Goal: Entertainment & Leisure: Consume media (video, audio)

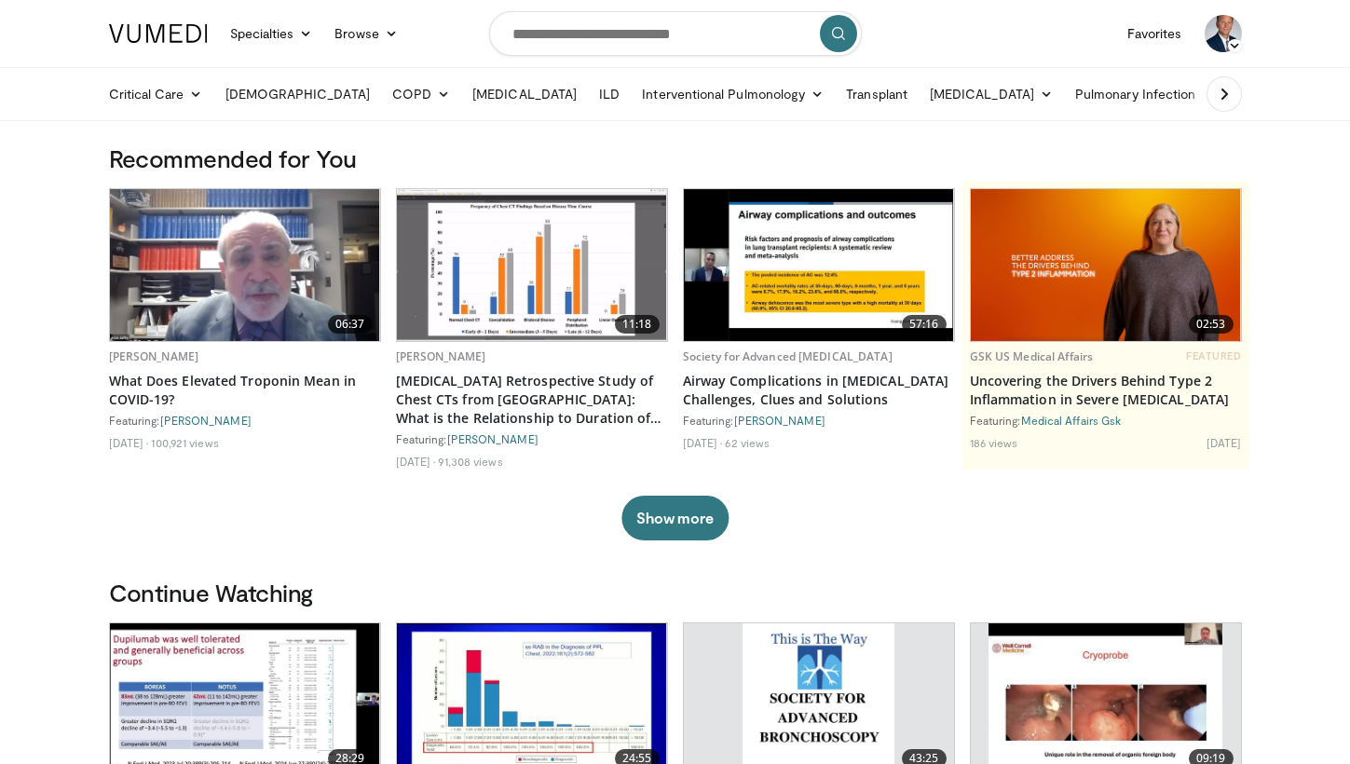
click at [1230, 96] on icon at bounding box center [1224, 94] width 19 height 19
click at [1309, 96] on icon at bounding box center [1315, 94] width 13 height 13
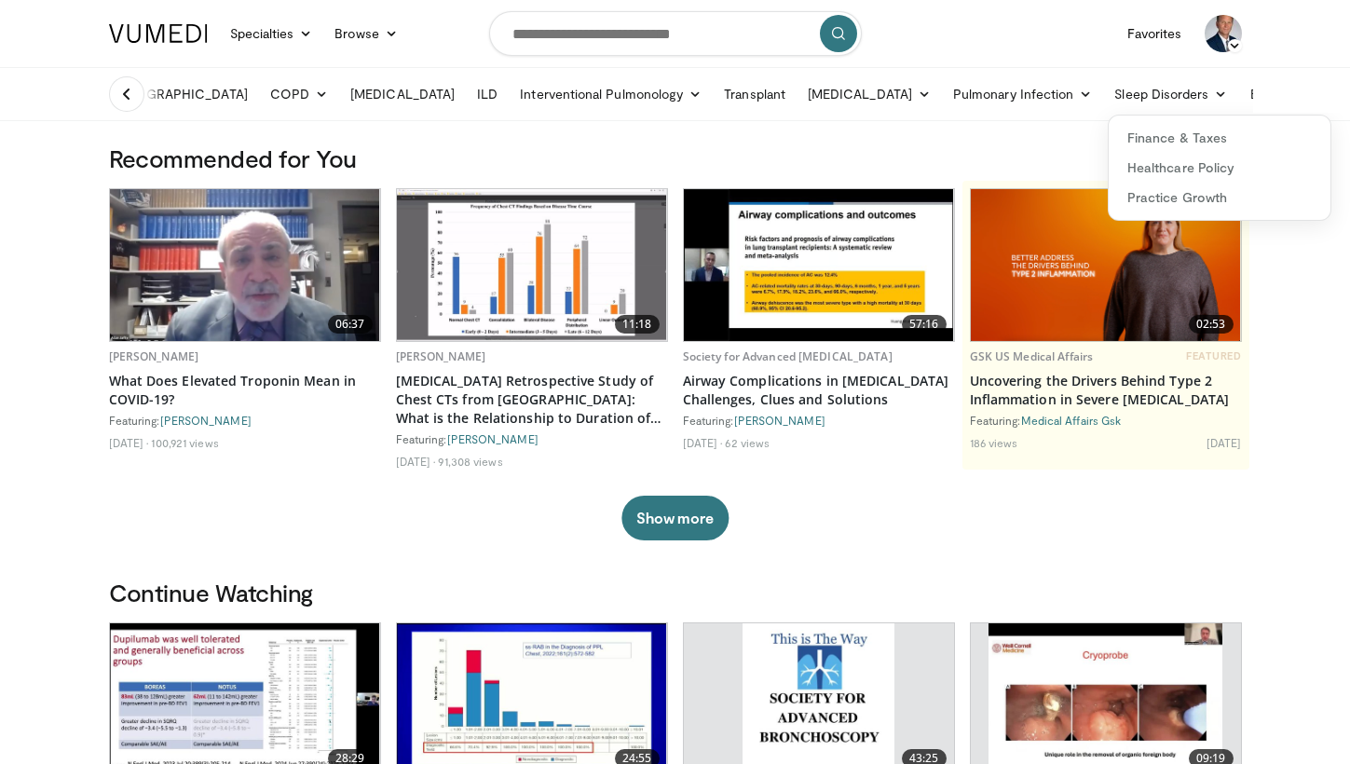
click at [856, 157] on h3 "Recommended for You" at bounding box center [675, 159] width 1133 height 30
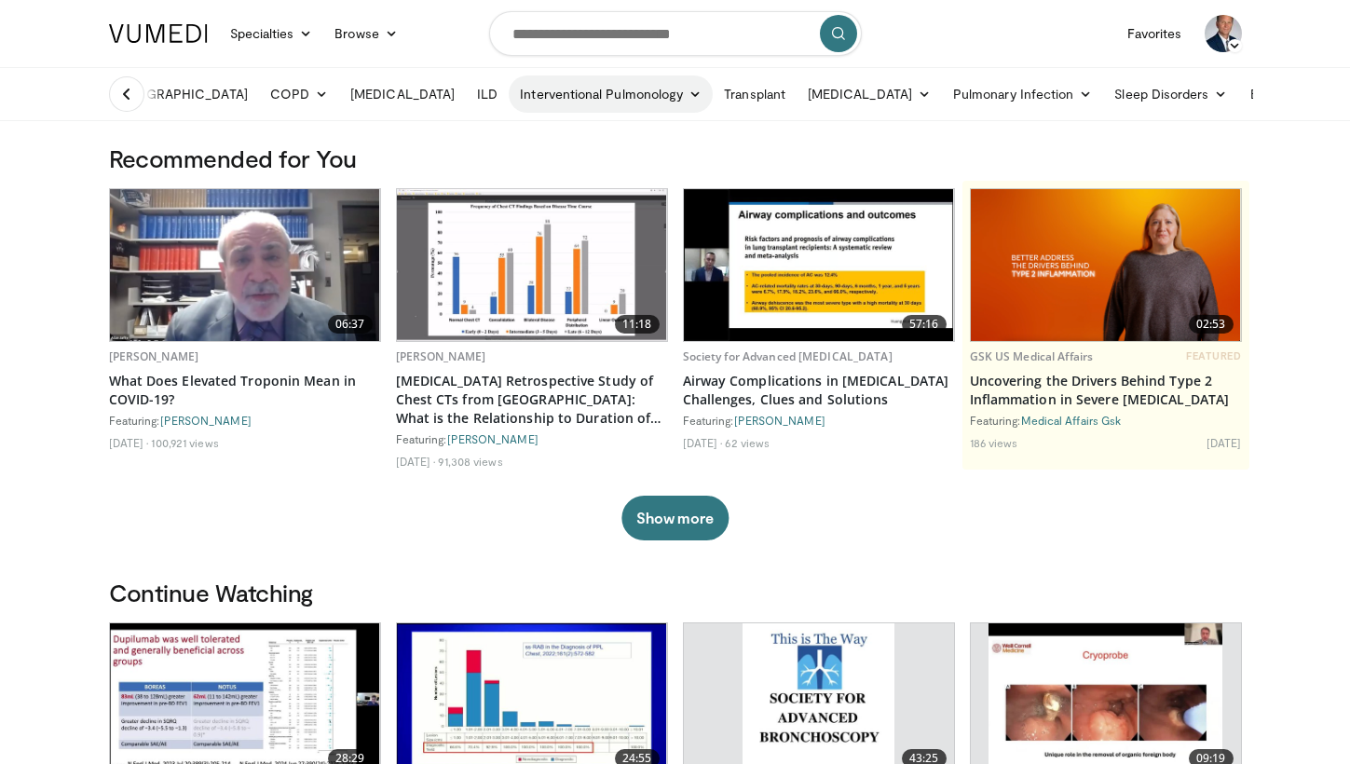
click at [689, 91] on icon at bounding box center [695, 94] width 13 height 13
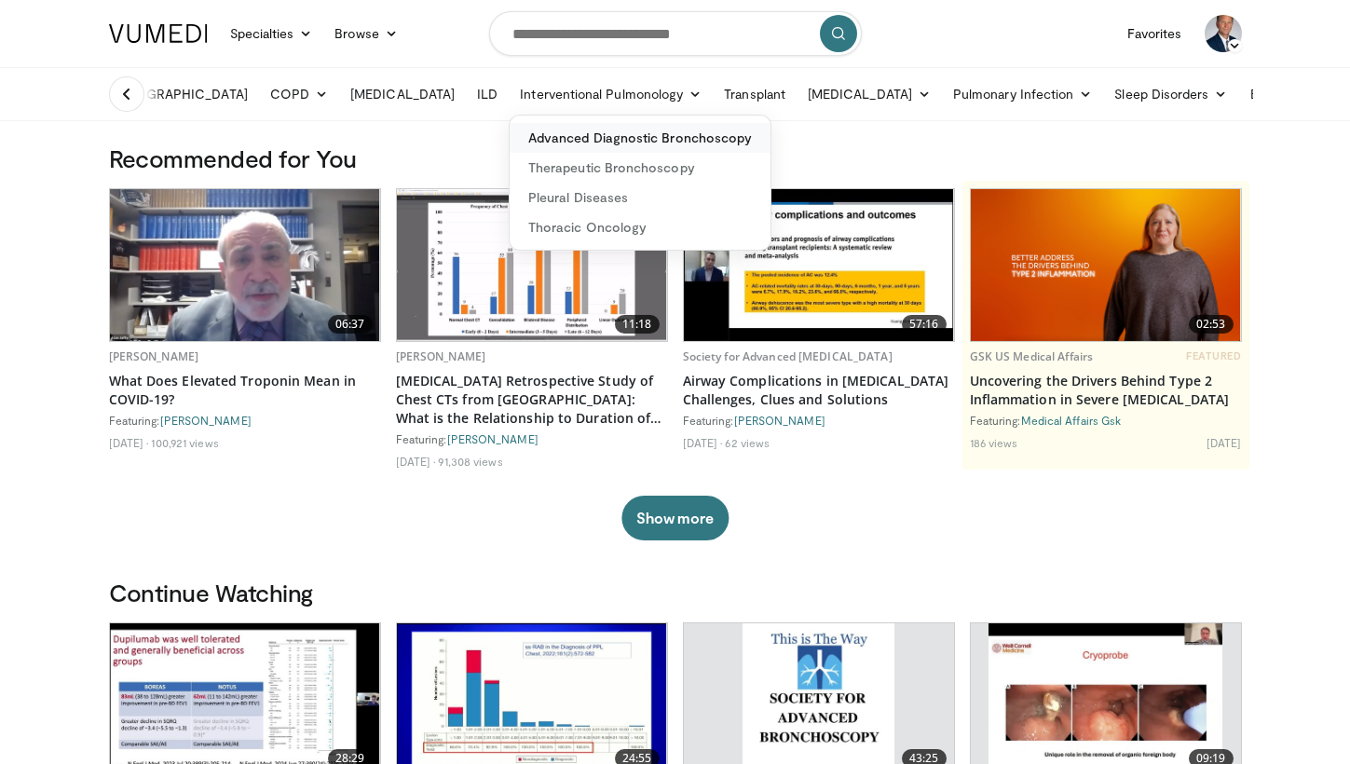
click at [548, 138] on link "Advanced Diagnostic Bronchoscopy" at bounding box center [640, 138] width 261 height 30
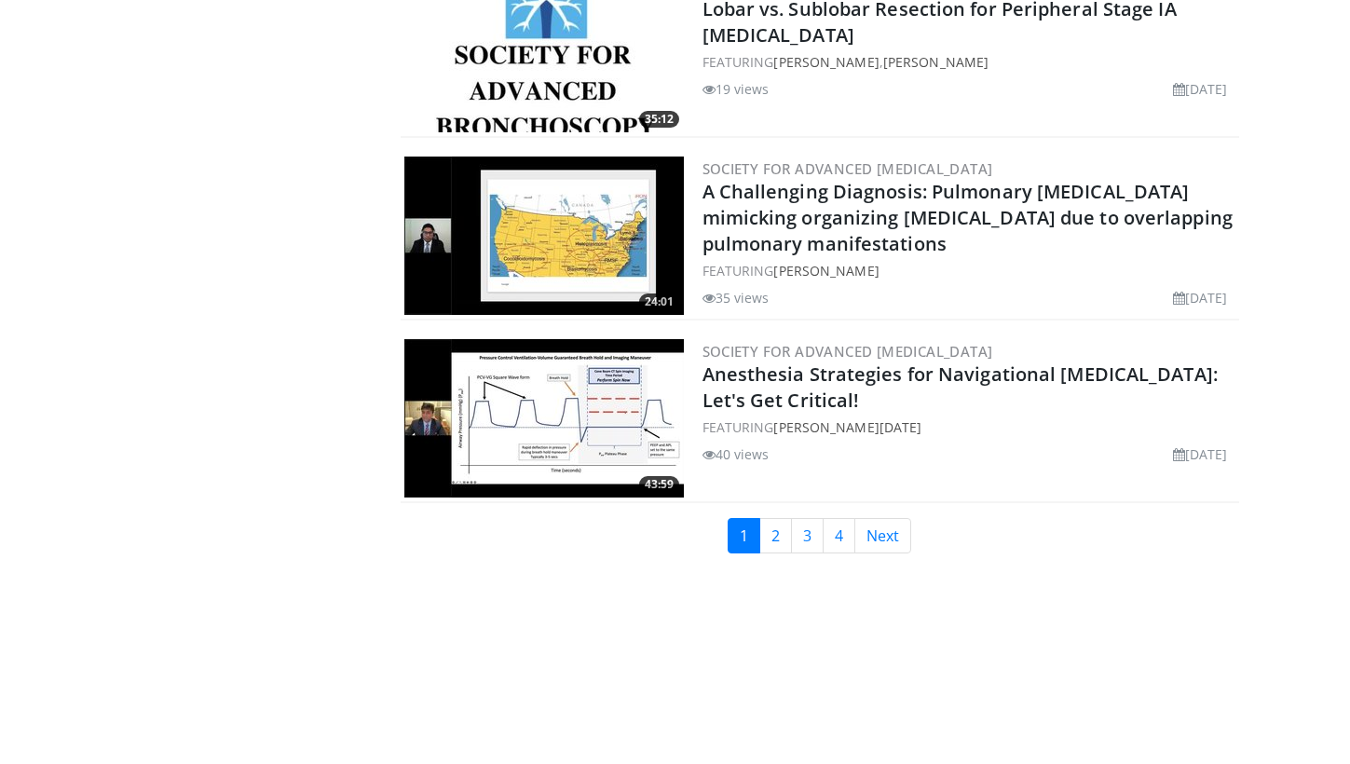
scroll to position [4348, 0]
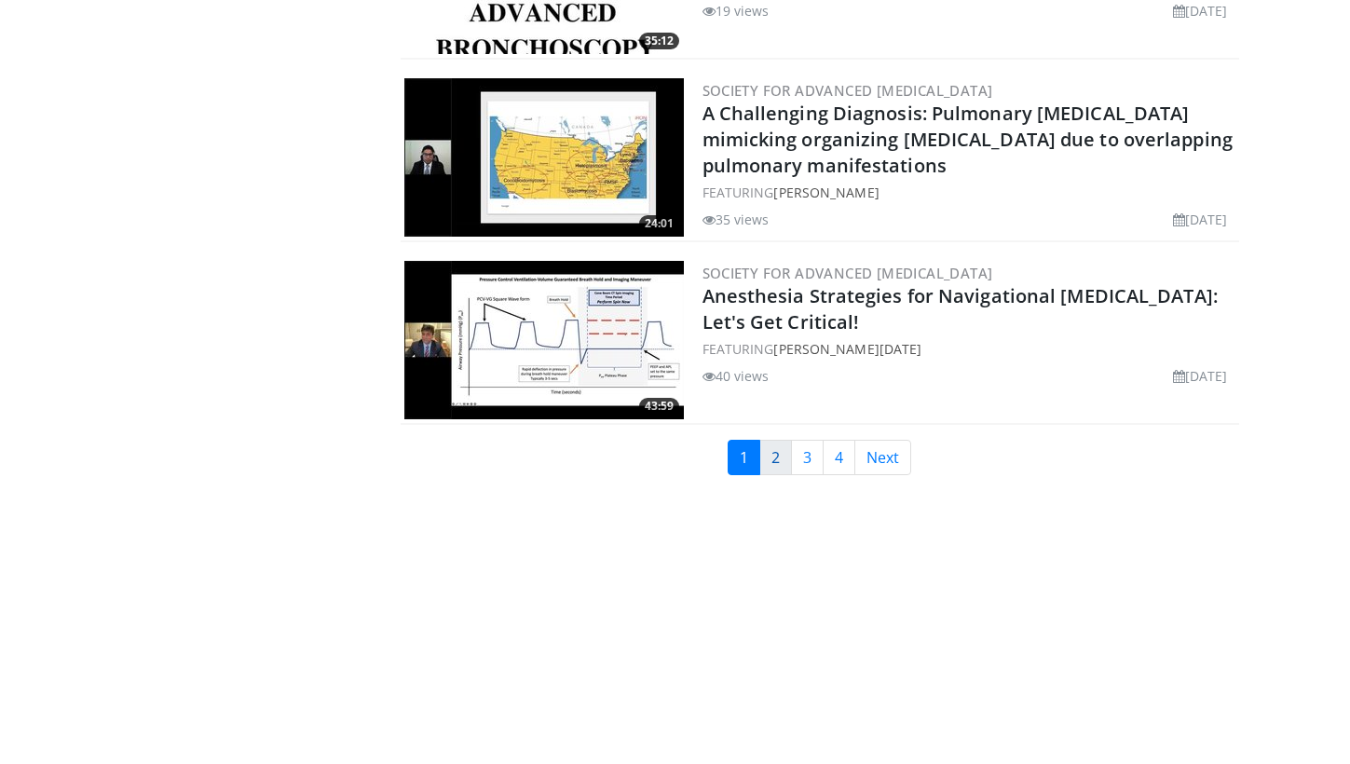
click at [773, 466] on link "2" at bounding box center [775, 457] width 33 height 35
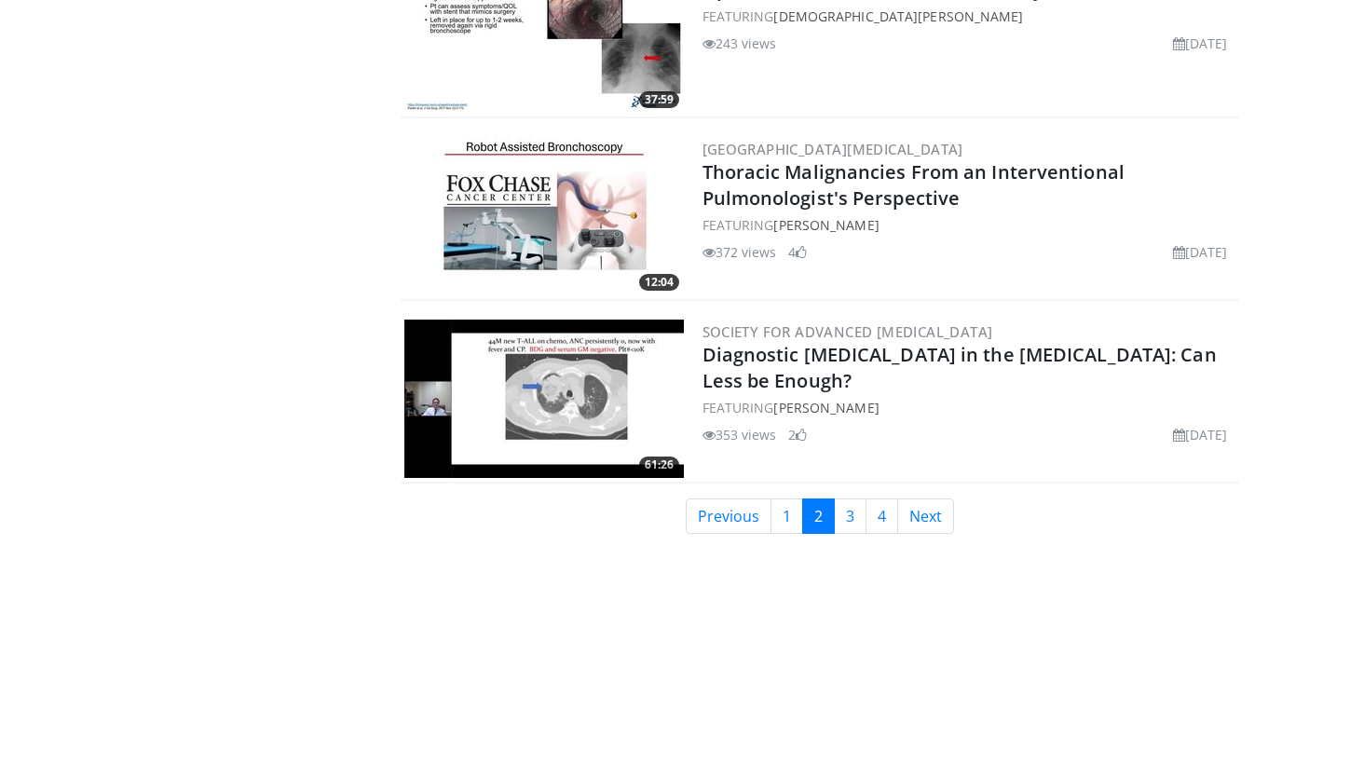
scroll to position [4283, 0]
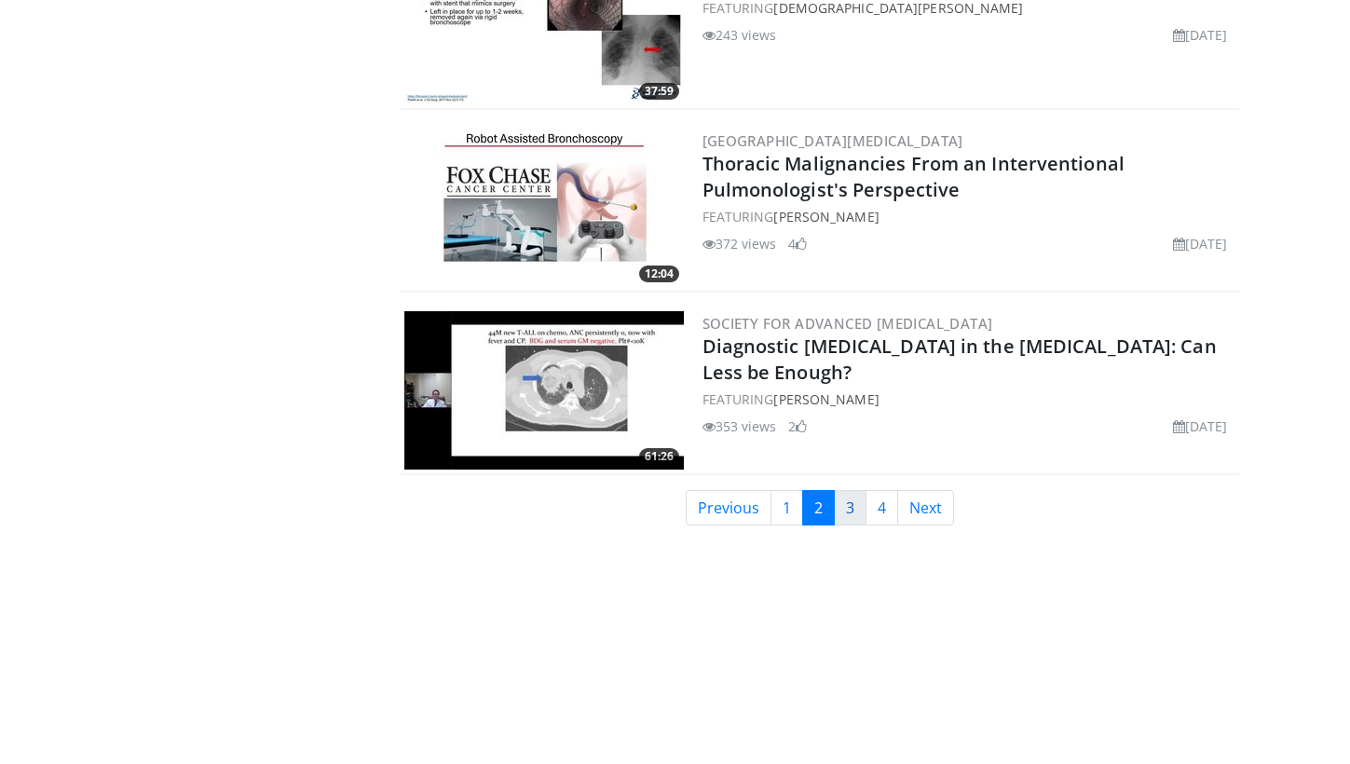
click at [851, 517] on link "3" at bounding box center [850, 507] width 33 height 35
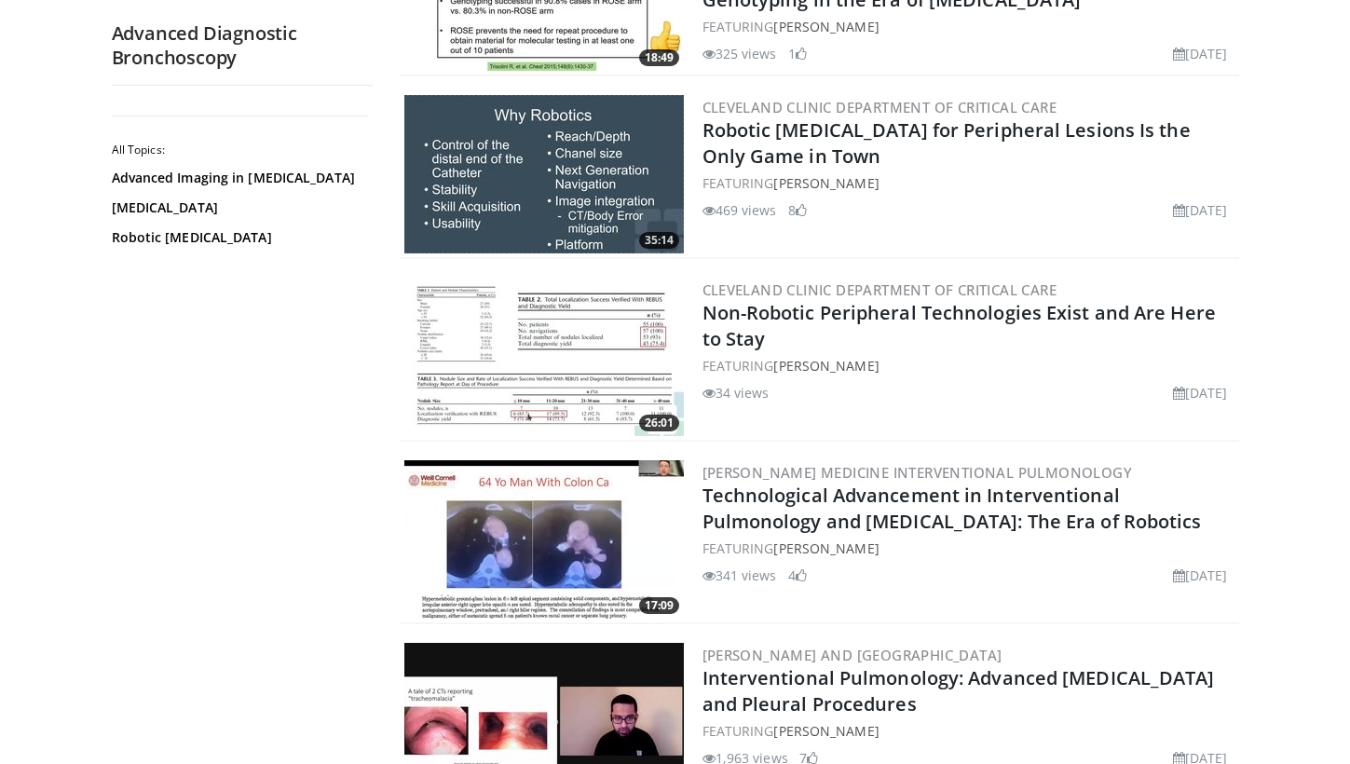
scroll to position [3959, 0]
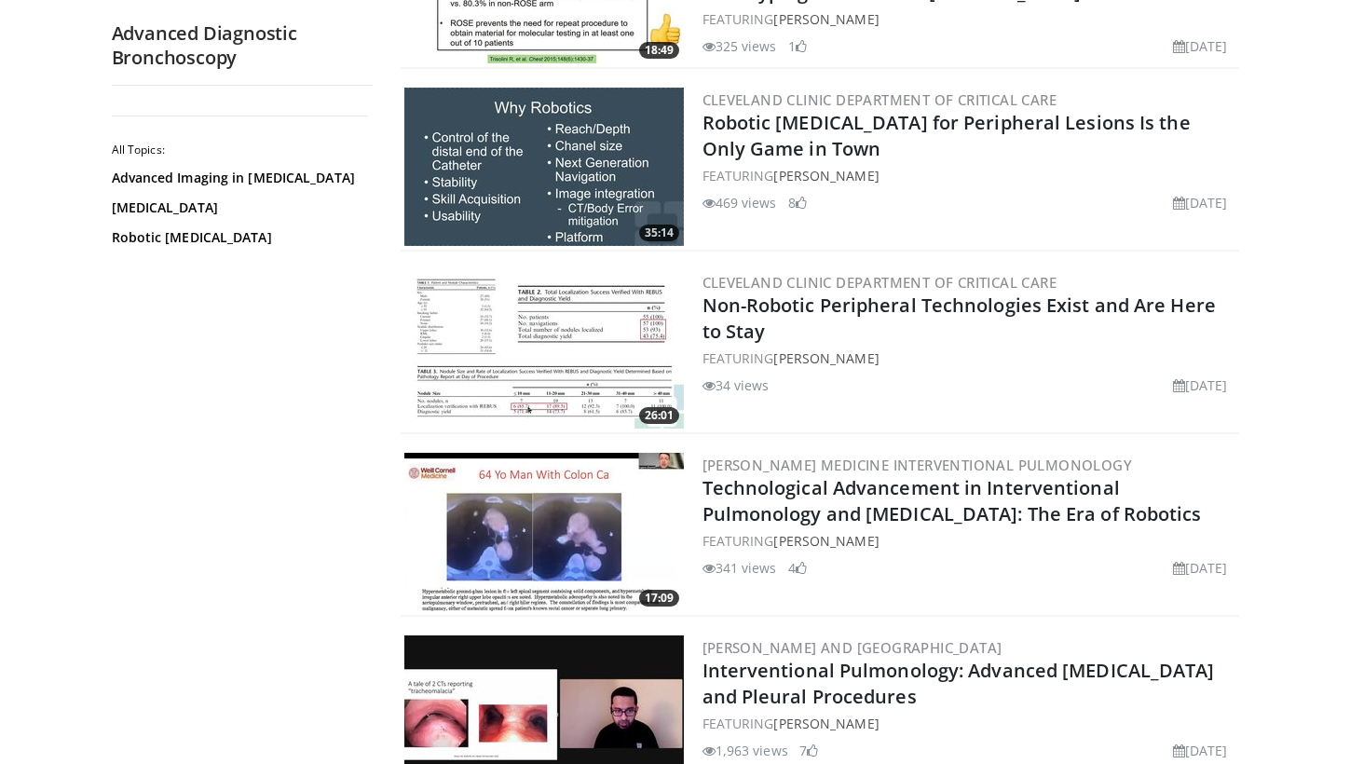
click at [562, 192] on img at bounding box center [544, 167] width 280 height 158
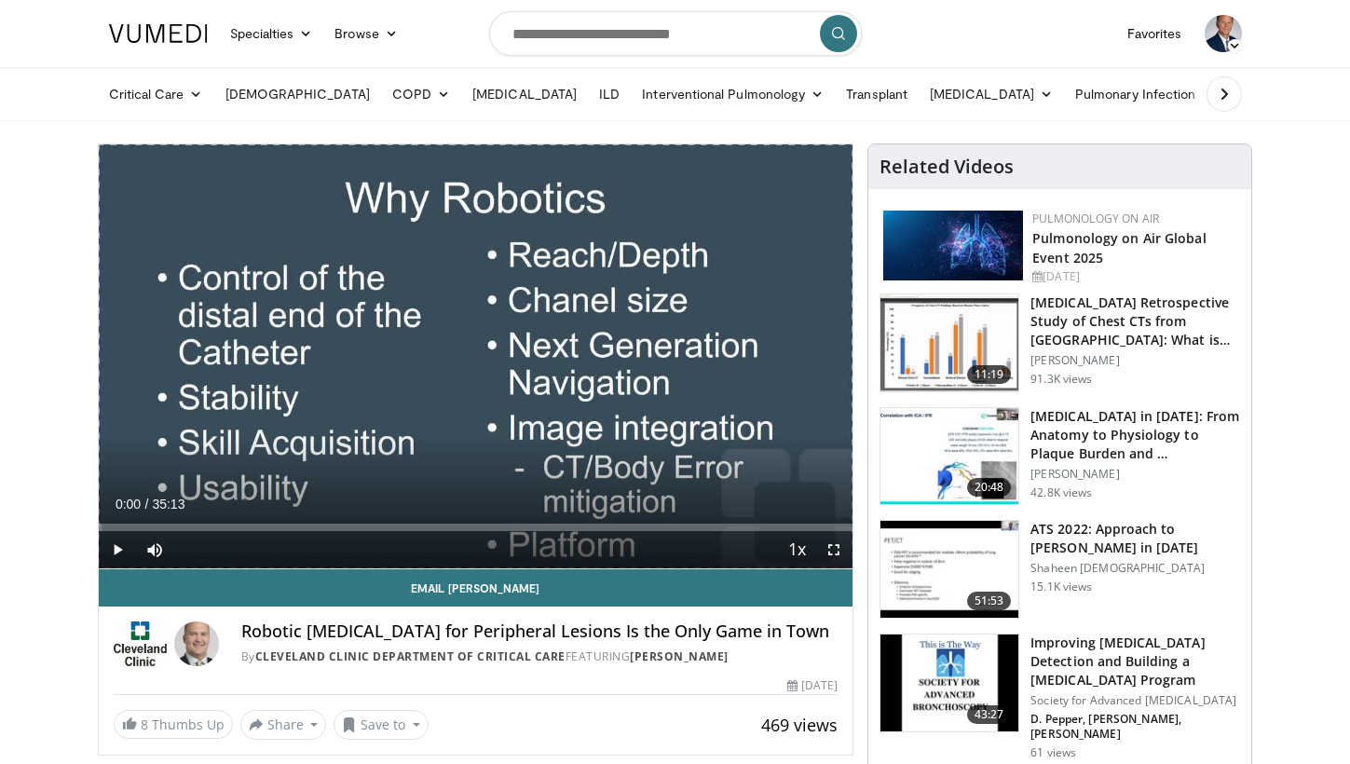
click at [116, 547] on span "Video Player" at bounding box center [117, 549] width 37 height 37
click at [834, 550] on span "Video Player" at bounding box center [833, 549] width 37 height 37
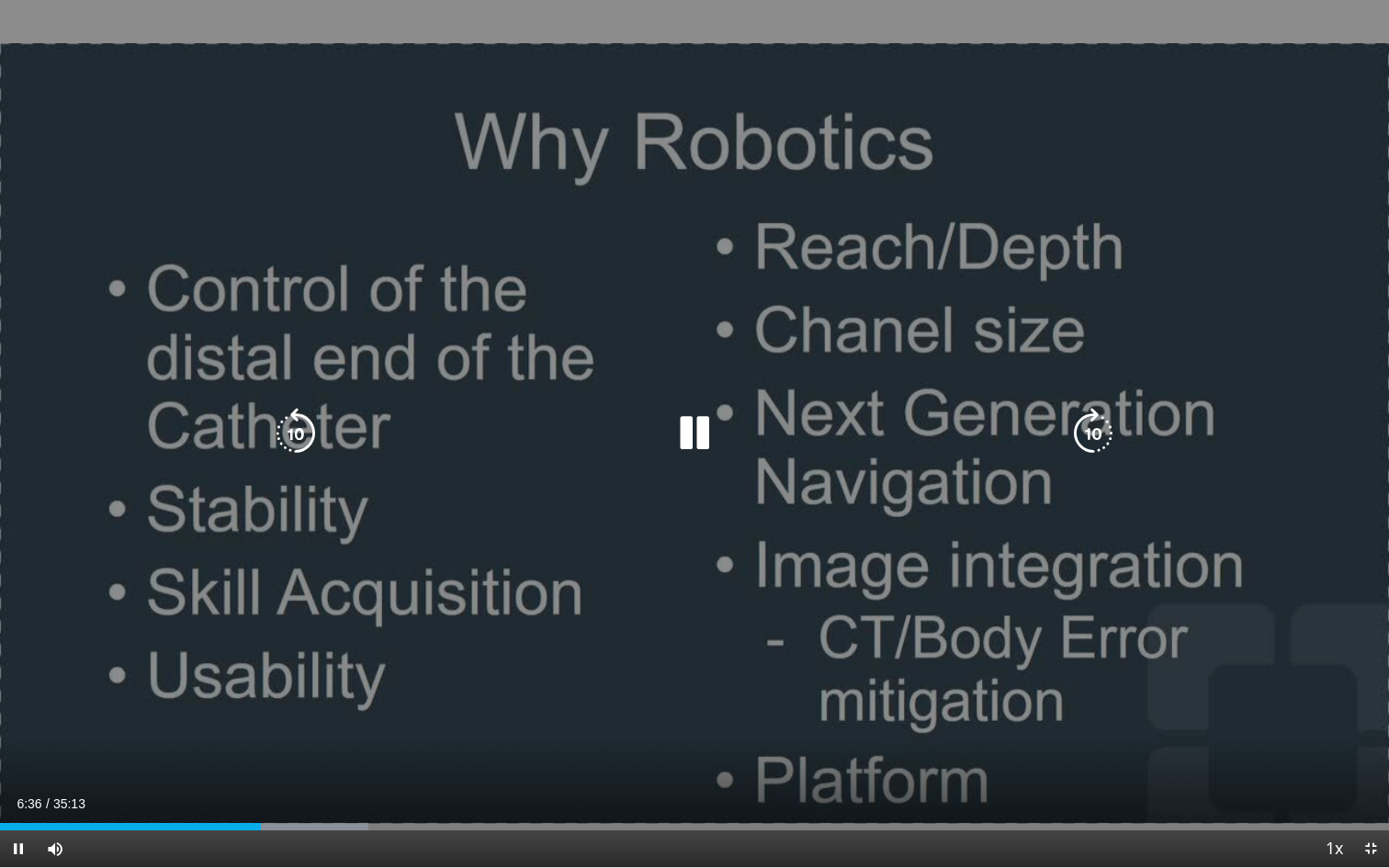
click at [92, 350] on div "10 seconds Tap to unmute" at bounding box center [694, 434] width 1389 height 867
click at [705, 428] on icon "Video Player" at bounding box center [694, 434] width 51 height 51
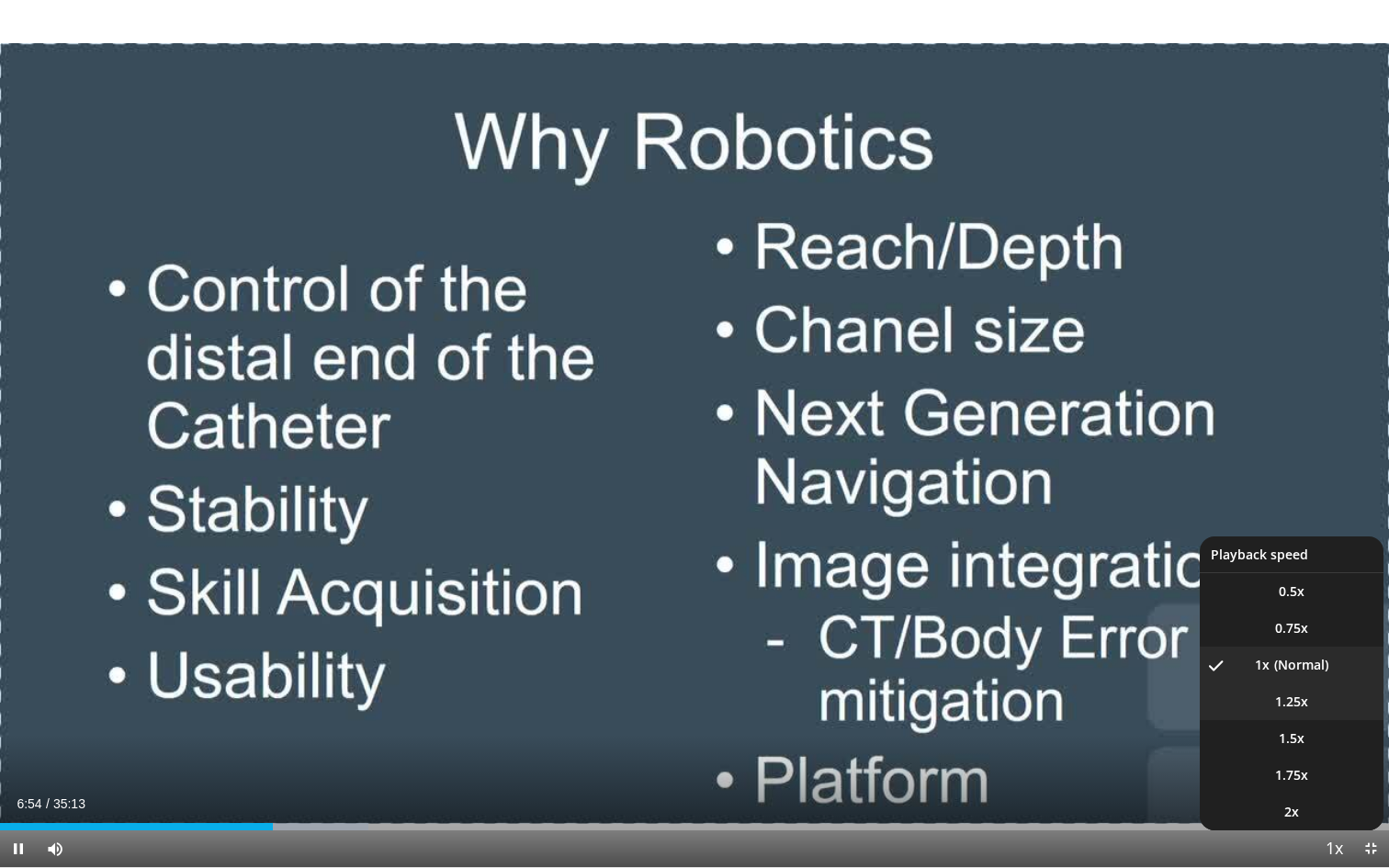
click at [1289, 707] on span "1.25x" at bounding box center [1291, 701] width 34 height 19
click at [1291, 742] on span "1.5x" at bounding box center [1291, 738] width 26 height 19
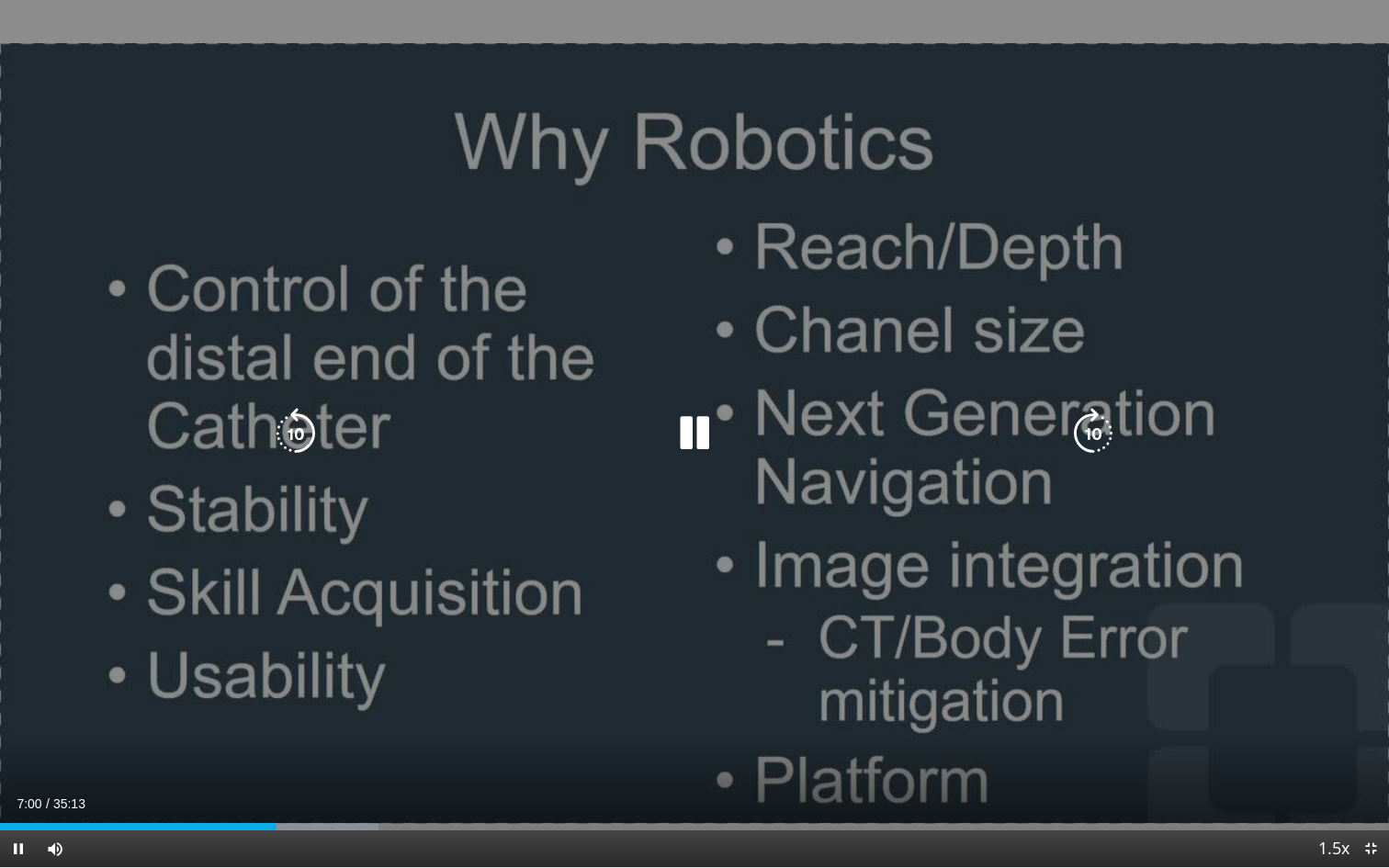
click at [36, 616] on div "10 seconds Tap to unmute" at bounding box center [694, 434] width 1389 height 867
click at [697, 434] on icon "Video Player" at bounding box center [694, 434] width 51 height 51
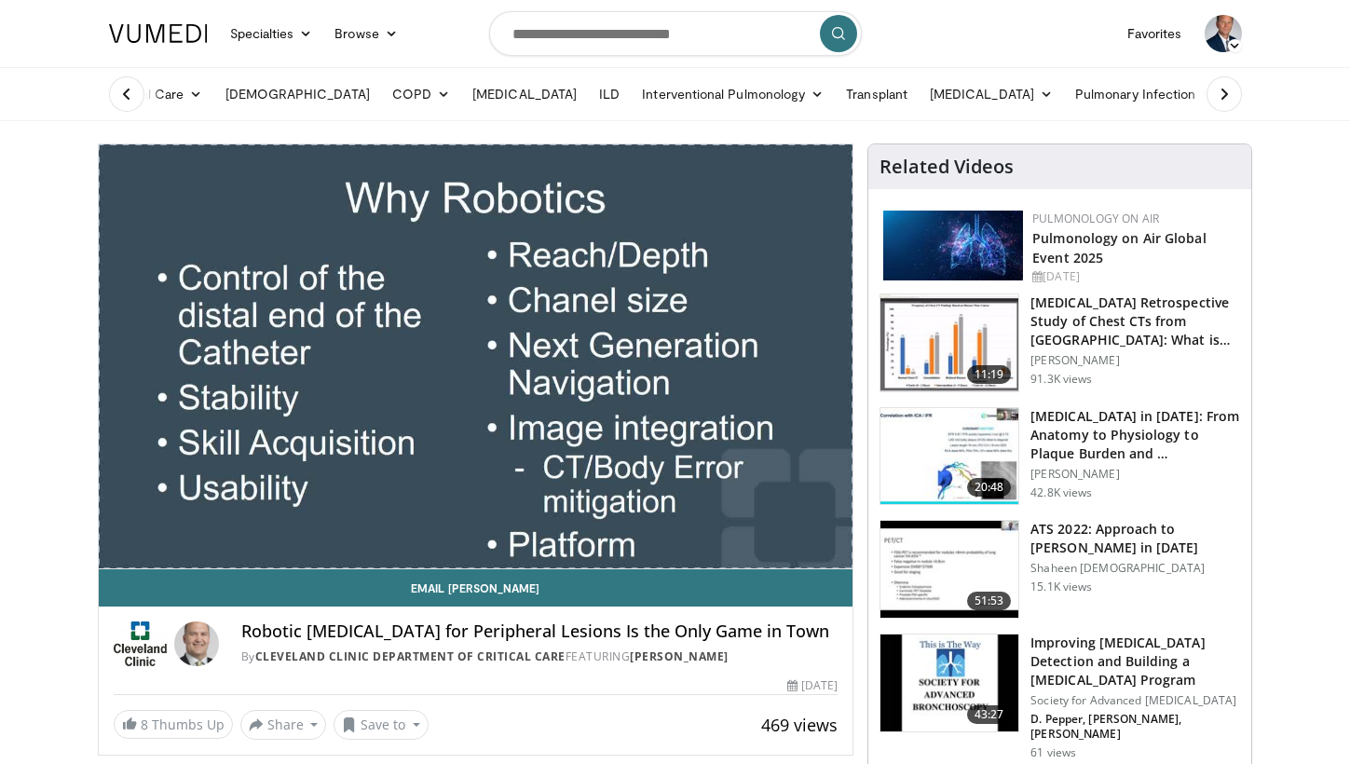
click at [947, 57] on nav "Specialties Adult & Family Medicine Allergy, Asthma, Immunology Anesthesiology …" at bounding box center [676, 33] width 1156 height 67
